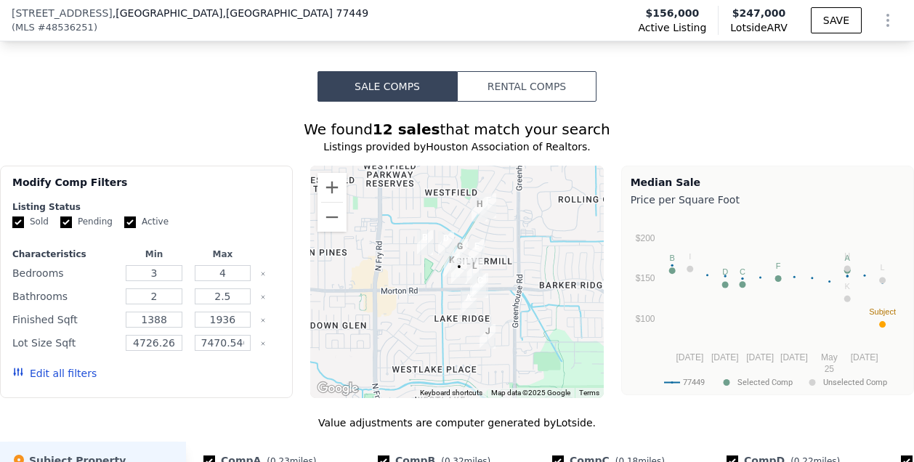
scroll to position [1084, 0]
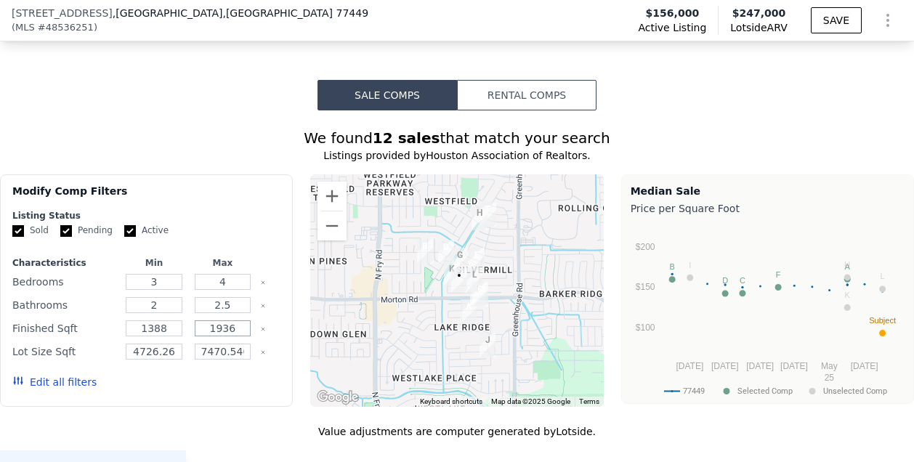
click at [233, 321] on input "1936" at bounding box center [223, 329] width 57 height 16
type input "1"
type input "1670"
click at [246, 377] on button "Update Search" at bounding box center [226, 382] width 110 height 20
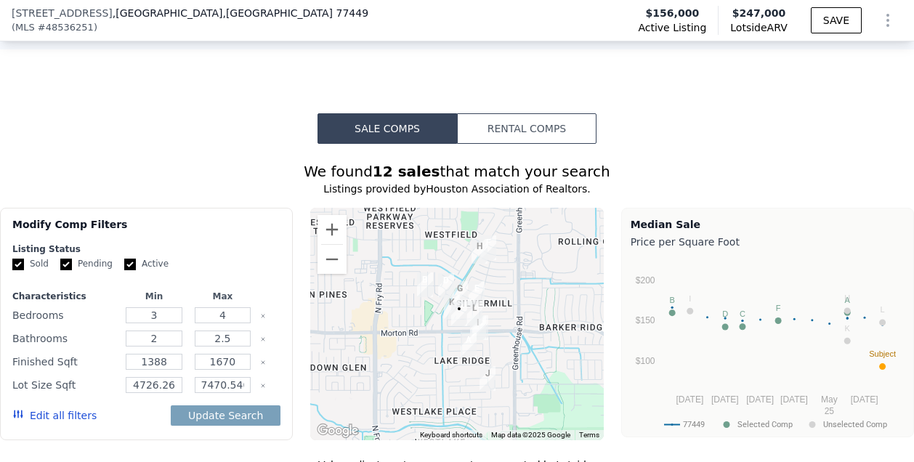
scroll to position [1050, 0]
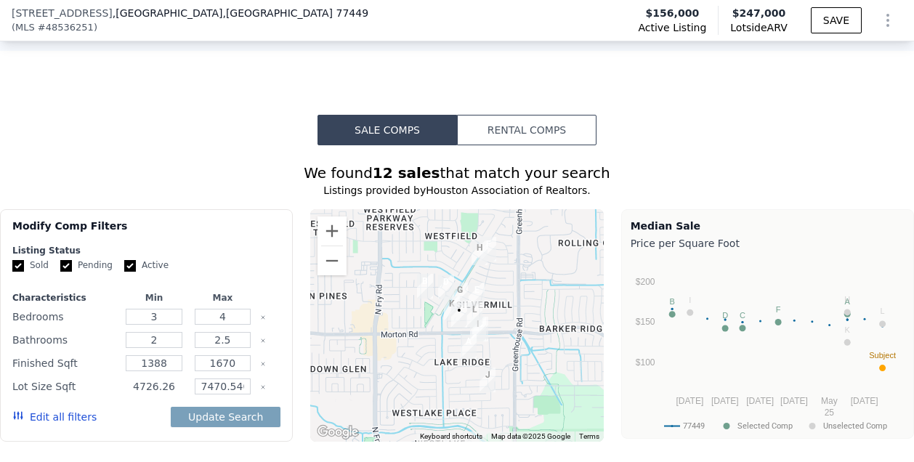
click at [145, 379] on input "4726.26" at bounding box center [154, 387] width 57 height 16
click at [202, 379] on input "7470.540000000001" at bounding box center [223, 387] width 57 height 16
click at [241, 379] on input "470.540000000001" at bounding box center [223, 387] width 57 height 16
click at [241, 379] on input "470.54000000001" at bounding box center [223, 387] width 57 height 16
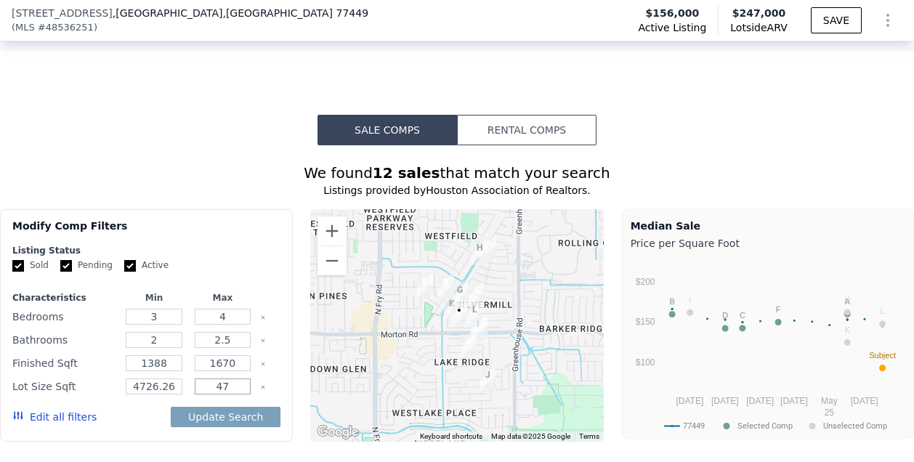
type input "4"
click at [206, 381] on input "4735.35" at bounding box center [223, 387] width 57 height 16
click at [214, 379] on input "4735.35" at bounding box center [223, 387] width 57 height 16
type input "4935.35"
click at [246, 412] on button "Update Search" at bounding box center [226, 417] width 110 height 20
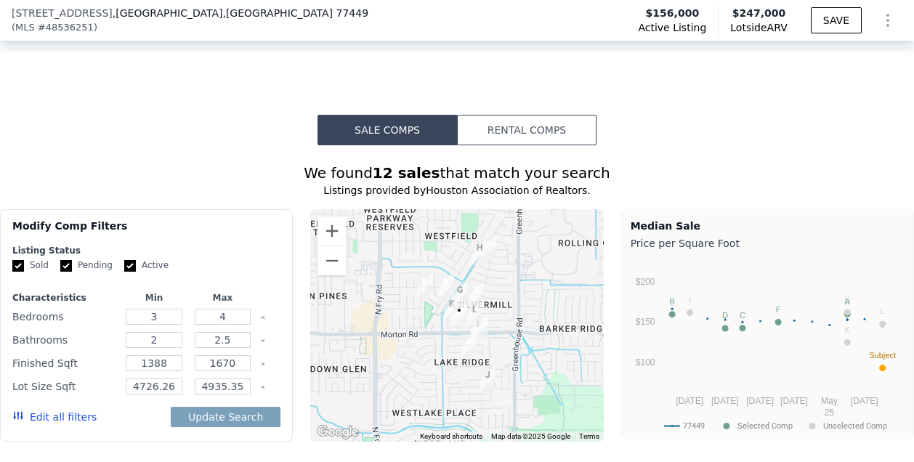
click at [315, 408] on div at bounding box center [456, 325] width 293 height 233
click at [76, 410] on button "Edit all filters" at bounding box center [54, 417] width 84 height 15
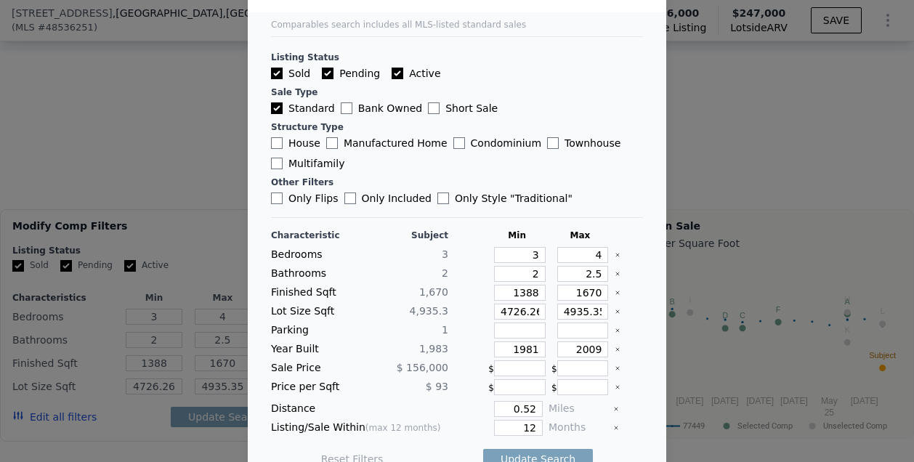
scroll to position [60, 0]
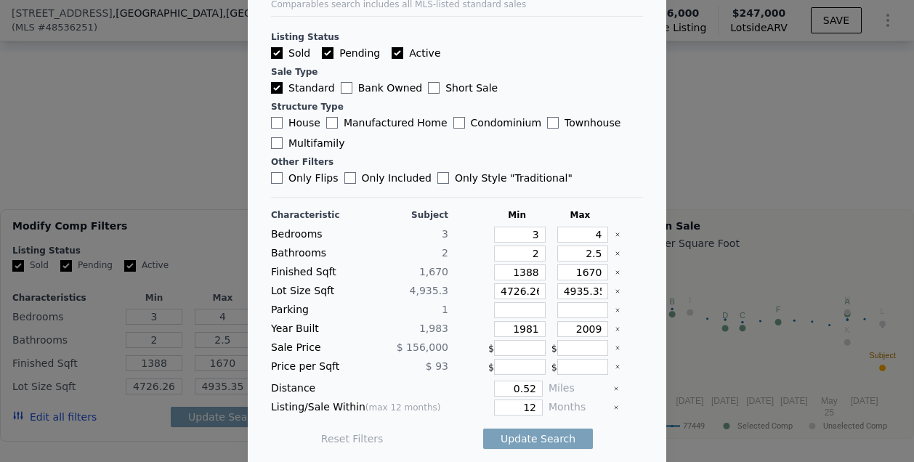
click at [619, 60] on div "Listing Status Sold Pending Active Sale Type Standard Bank Owned Short Sale Str…" at bounding box center [457, 100] width 372 height 169
click at [527, 233] on input "3" at bounding box center [520, 235] width 52 height 16
type input "2"
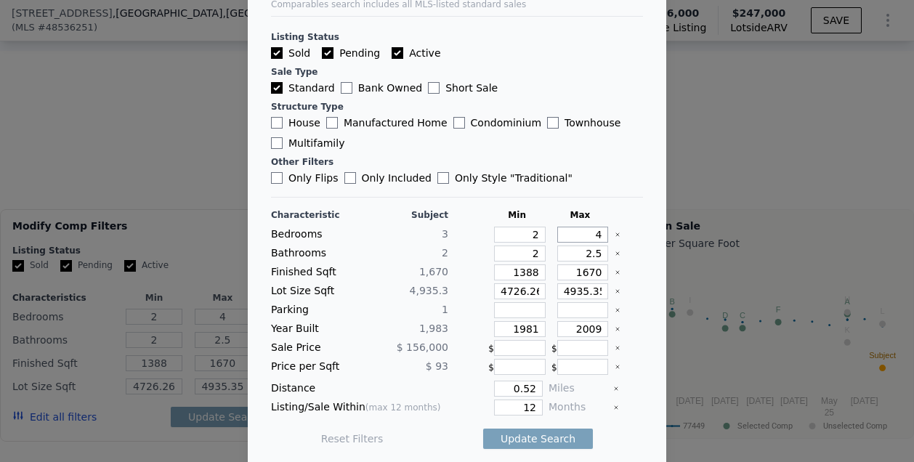
click at [587, 230] on input "4" at bounding box center [583, 235] width 52 height 16
type input "3"
click at [585, 287] on input "4935.35" at bounding box center [583, 291] width 52 height 16
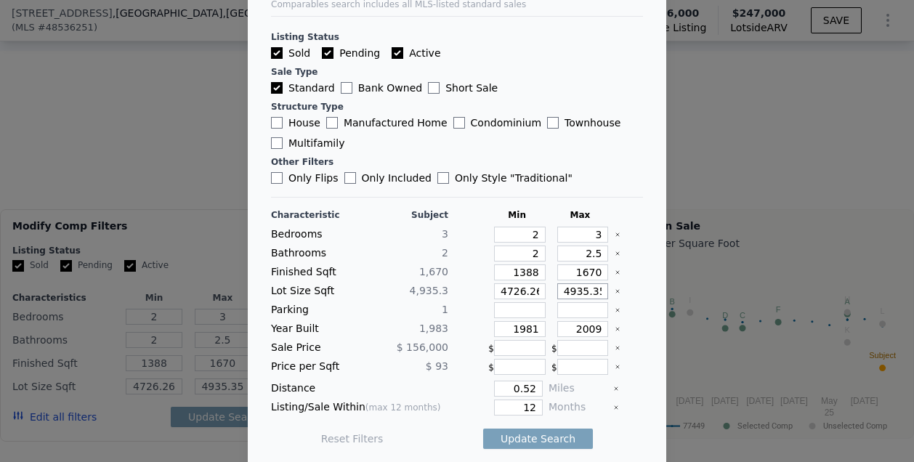
type input "4935.3"
type input "4935"
click at [585, 287] on input "4935" at bounding box center [583, 291] width 52 height 16
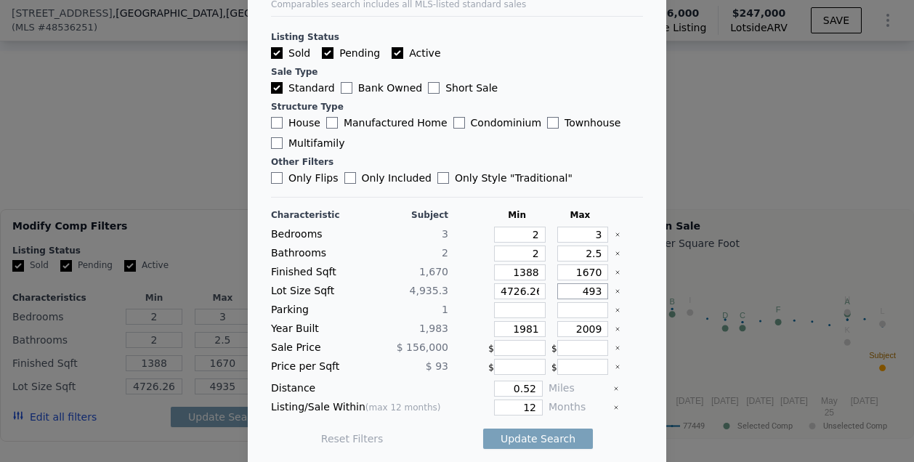
type input "49"
type input "493"
type input "4"
type input "49"
type input "4"
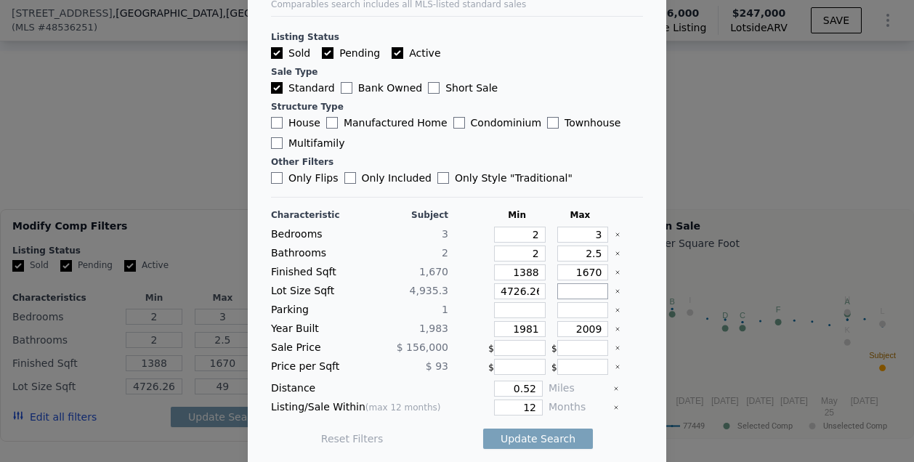
type input "4"
click at [582, 291] on input "number" at bounding box center [583, 291] width 52 height 16
click at [557, 294] on input "number" at bounding box center [583, 291] width 52 height 16
click at [533, 432] on button "Update Search" at bounding box center [538, 439] width 110 height 20
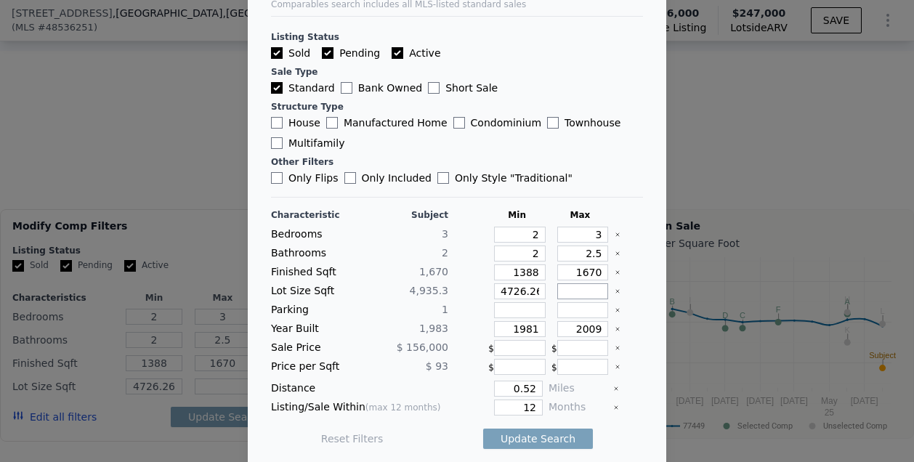
click at [570, 292] on input "number" at bounding box center [583, 291] width 52 height 16
type input "4"
type input "47"
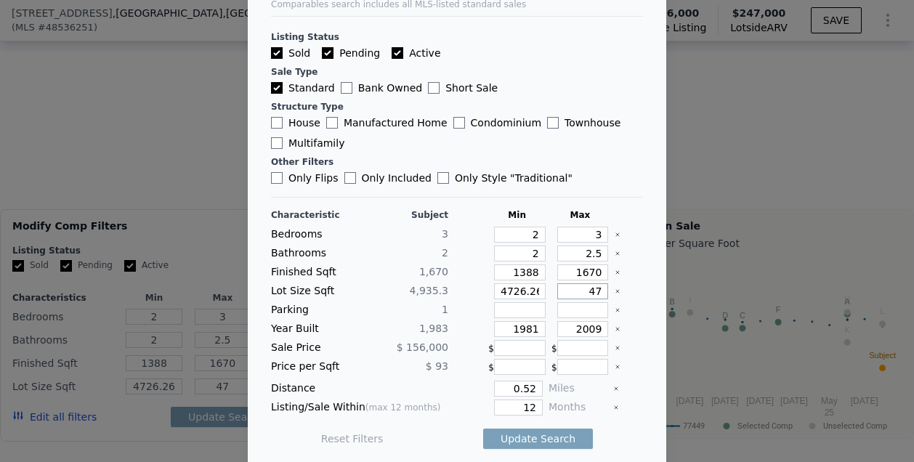
type input "472"
type input "4727"
click at [533, 431] on button "Update Search" at bounding box center [538, 439] width 110 height 20
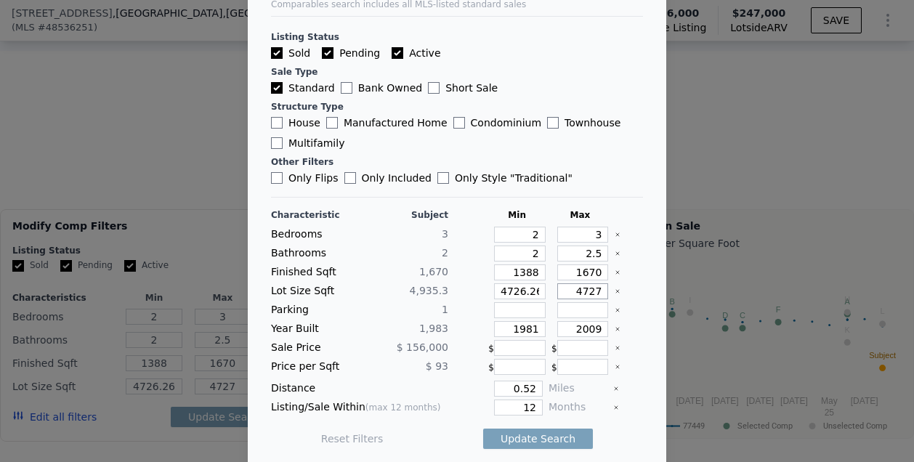
click at [584, 291] on input "4727" at bounding box center [583, 291] width 52 height 16
type input "47272"
type input "472726"
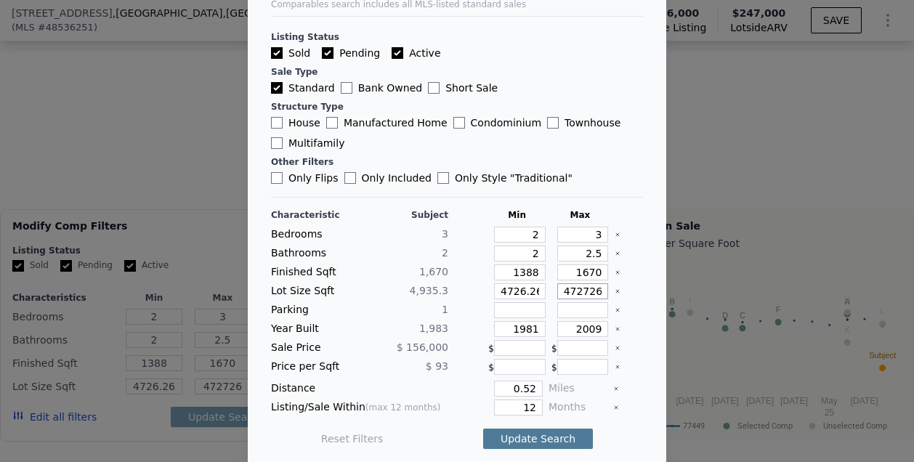
type input "472726"
click at [533, 440] on button "Update Search" at bounding box center [538, 439] width 110 height 20
click at [615, 291] on icon "Clear" at bounding box center [618, 292] width 6 height 6
click at [759, 89] on div at bounding box center [457, 231] width 914 height 462
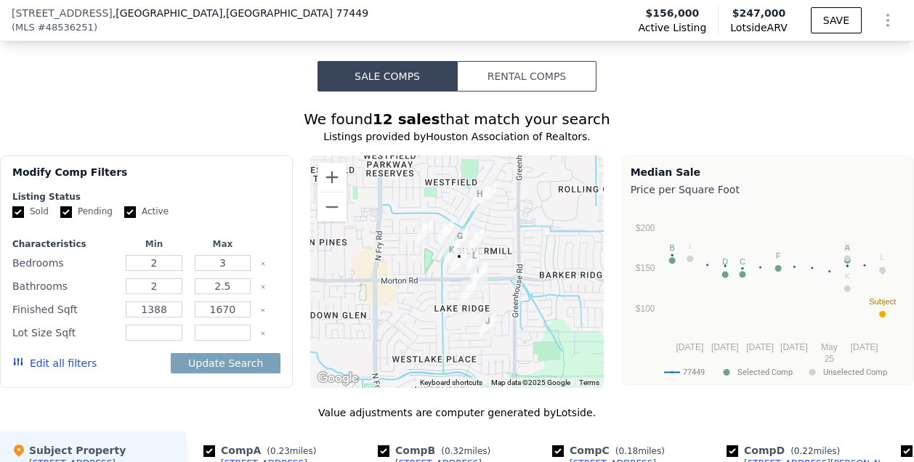
scroll to position [1105, 0]
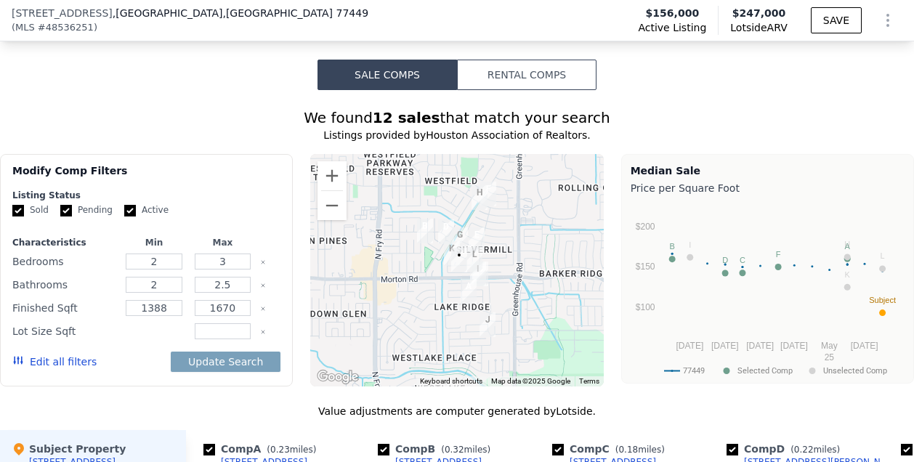
click at [154, 323] on input "number" at bounding box center [154, 331] width 57 height 16
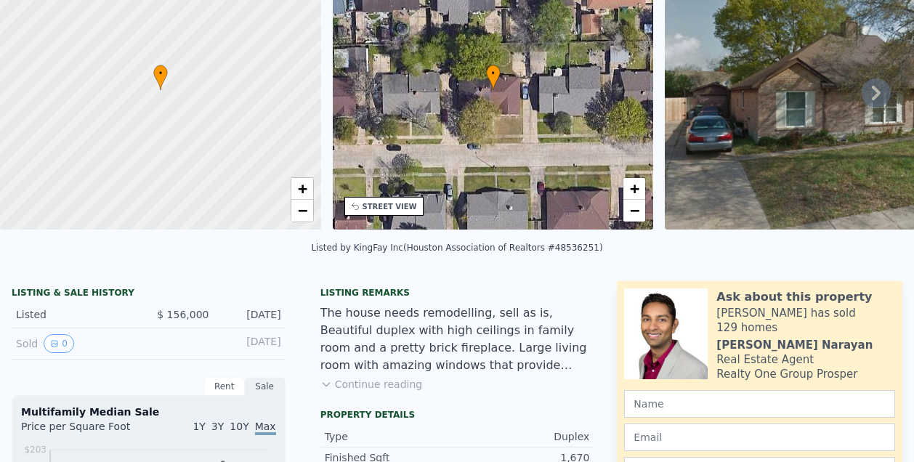
scroll to position [0, 0]
